Goal: Transaction & Acquisition: Purchase product/service

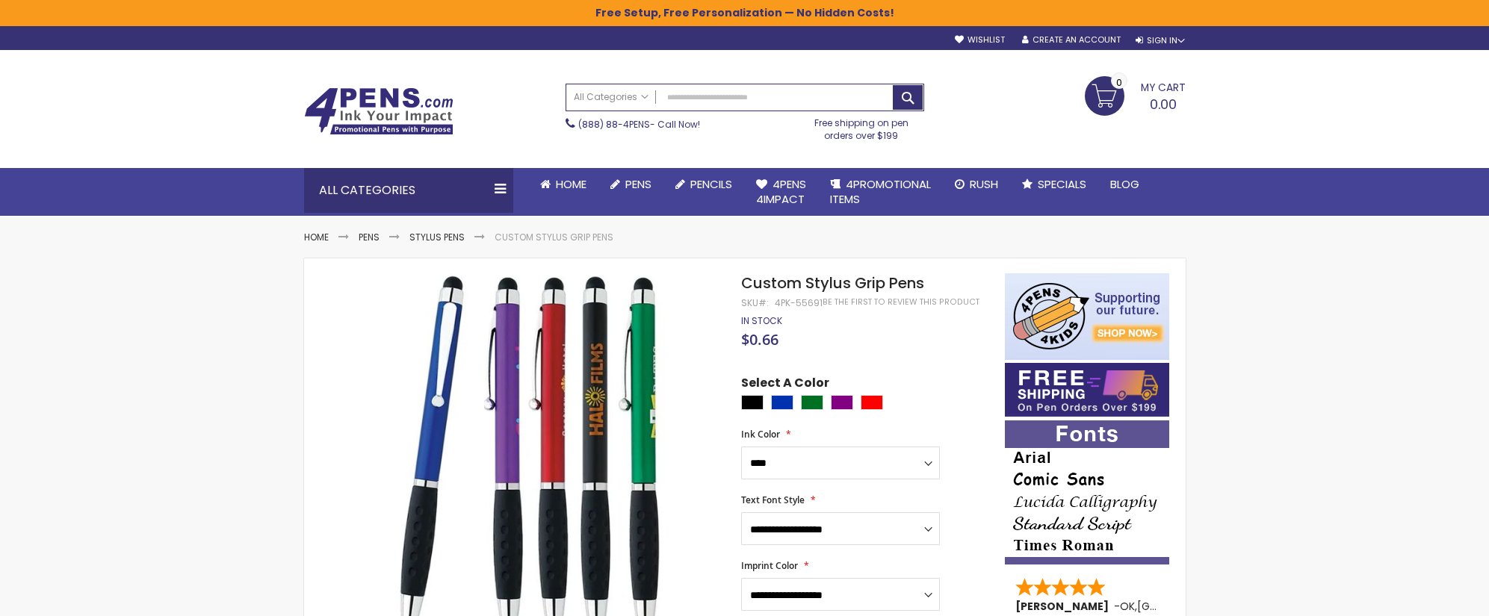
select select "****"
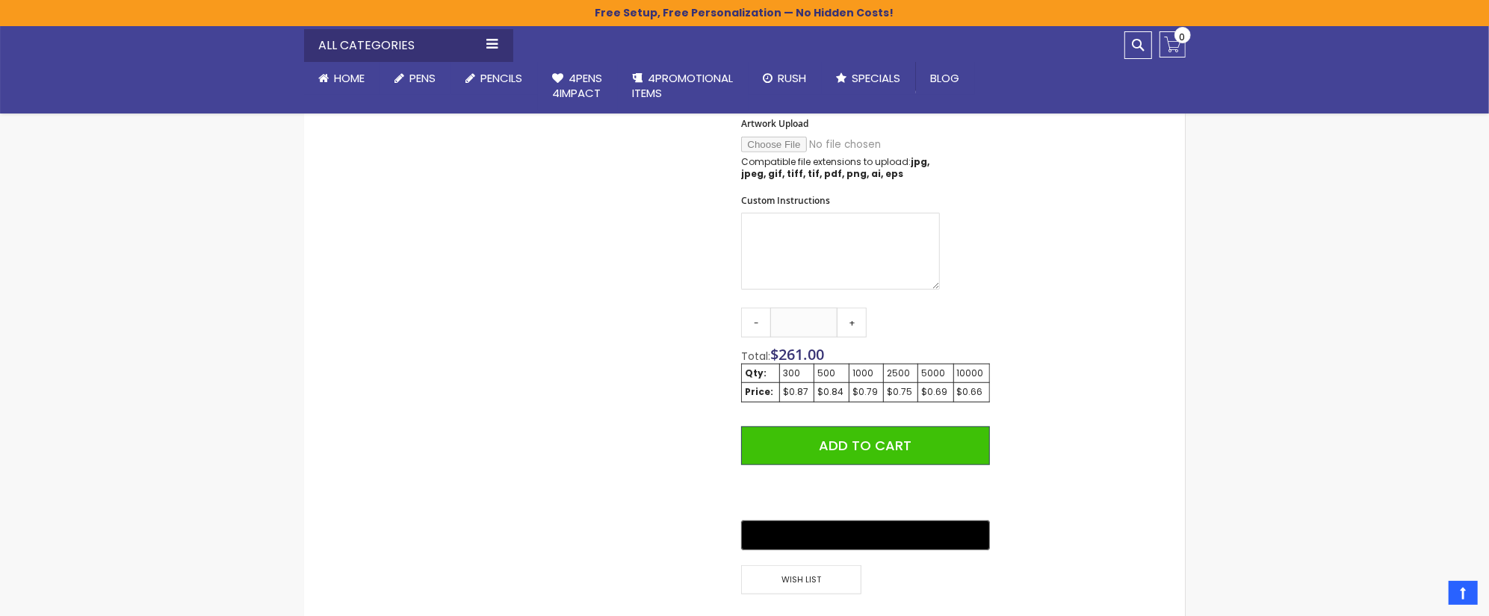
scroll to position [746, 0]
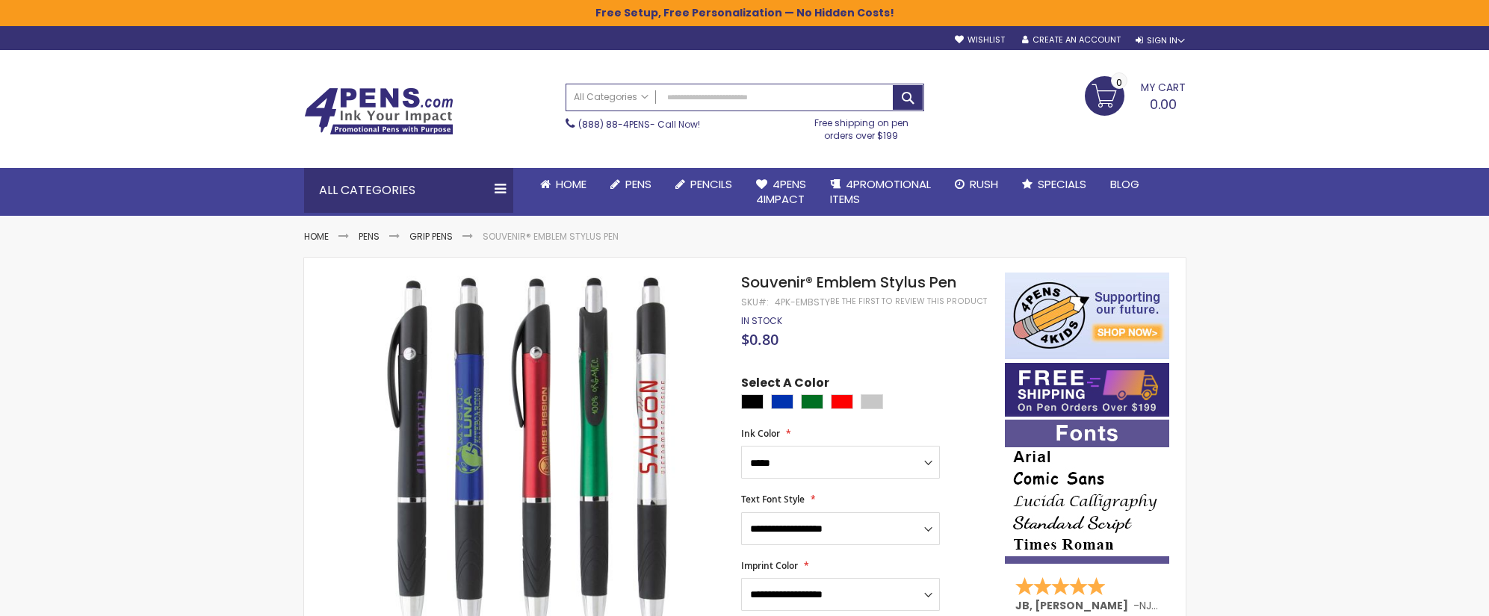
select select "*****"
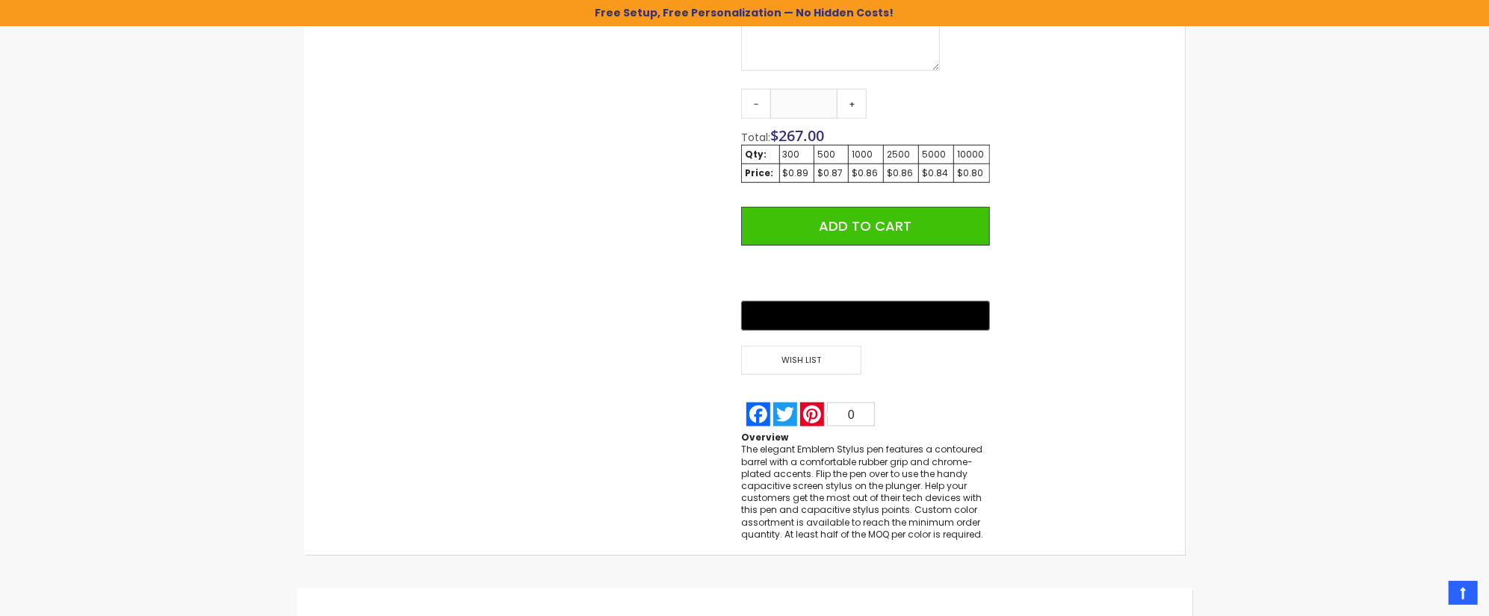
scroll to position [966, 0]
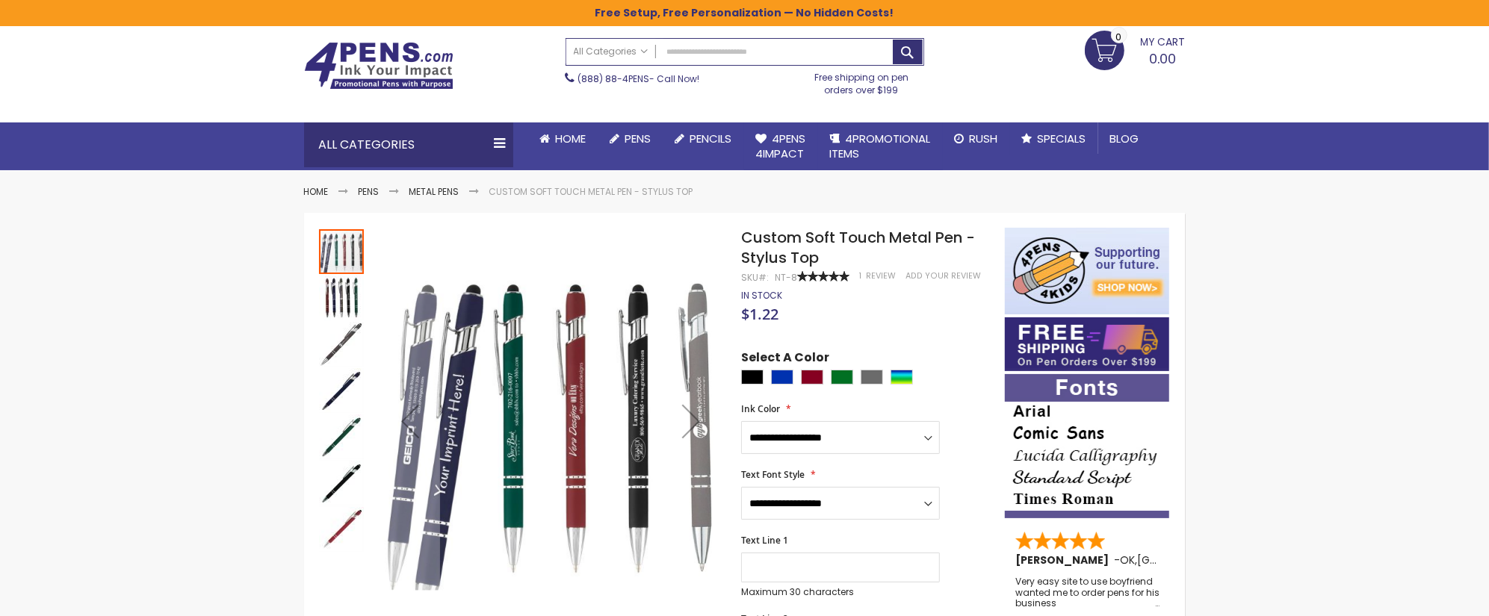
scroll to position [46, 0]
drag, startPoint x: 743, startPoint y: 238, endPoint x: 795, endPoint y: 276, distance: 64.1
click at [795, 268] on div "Custom Soft Touch Metal Pen - Stylus Top SKU NT-8 Rating: 100 % of 100 1 Review…" at bounding box center [865, 248] width 248 height 40
copy div "Custom Soft Touch Metal Pen - Stylus Top SKU NT-8 Rating:"
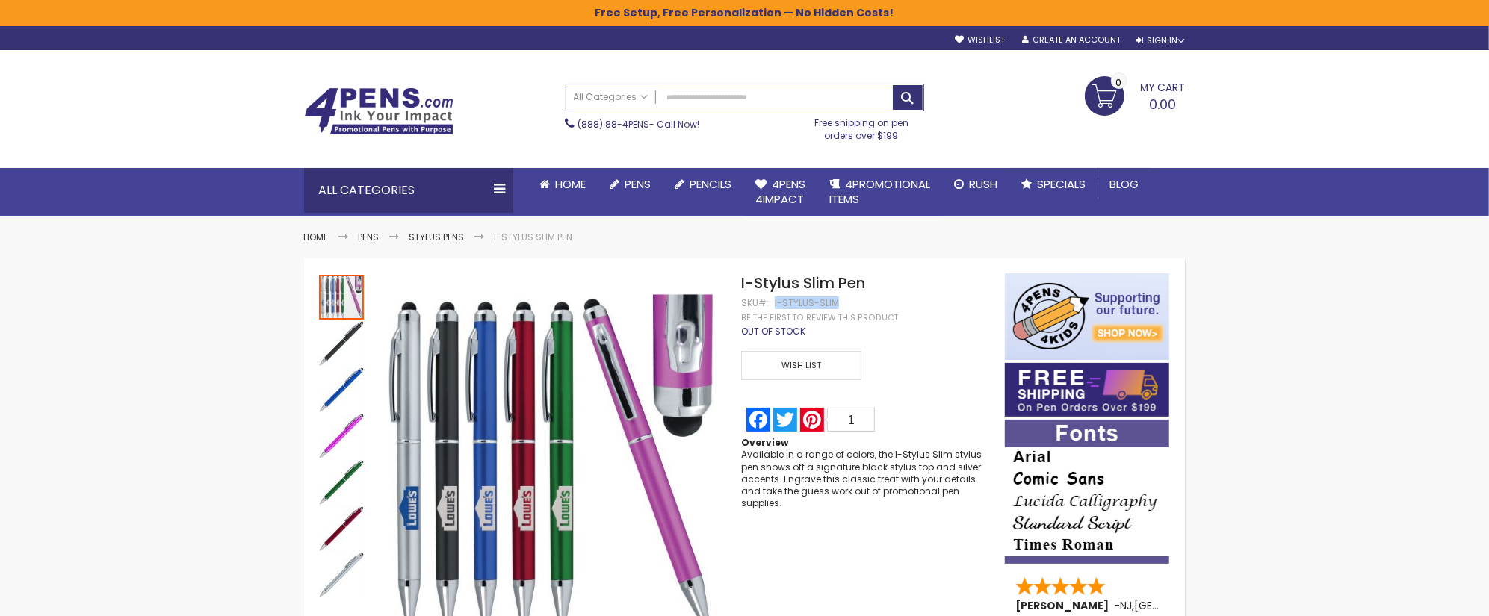
drag, startPoint x: 773, startPoint y: 303, endPoint x: 835, endPoint y: 308, distance: 62.2
click at [835, 308] on div "I-Stylus Slim Pen SKU I-Stylus-Slim Be the first to review this product Out of …" at bounding box center [865, 391] width 248 height 237
copy div "I-Stylus-Slim"
